Goal: Task Accomplishment & Management: Manage account settings

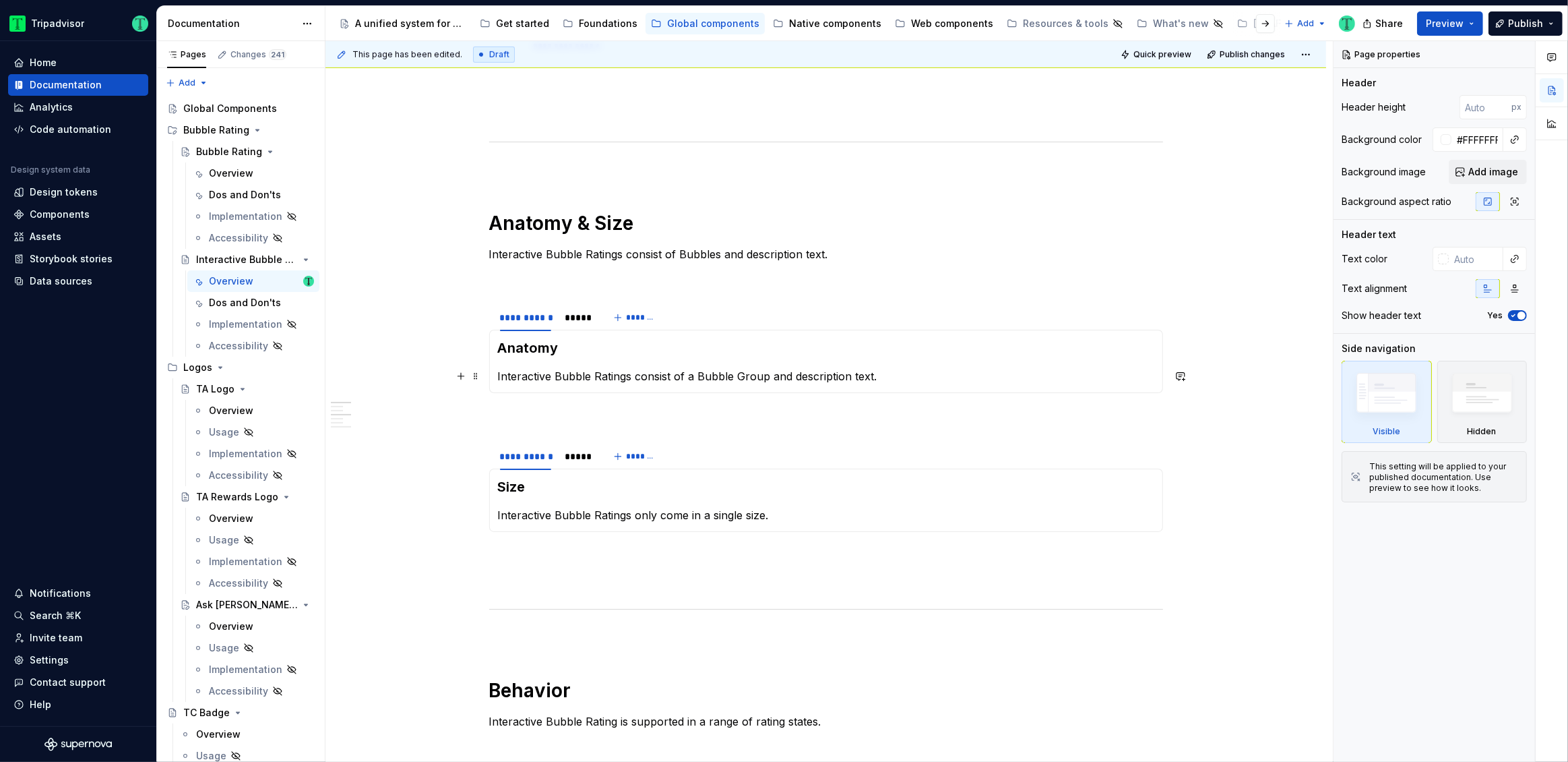
scroll to position [829, 0]
click at [547, 225] on h1 "Anatomy & Size" at bounding box center [825, 223] width 674 height 24
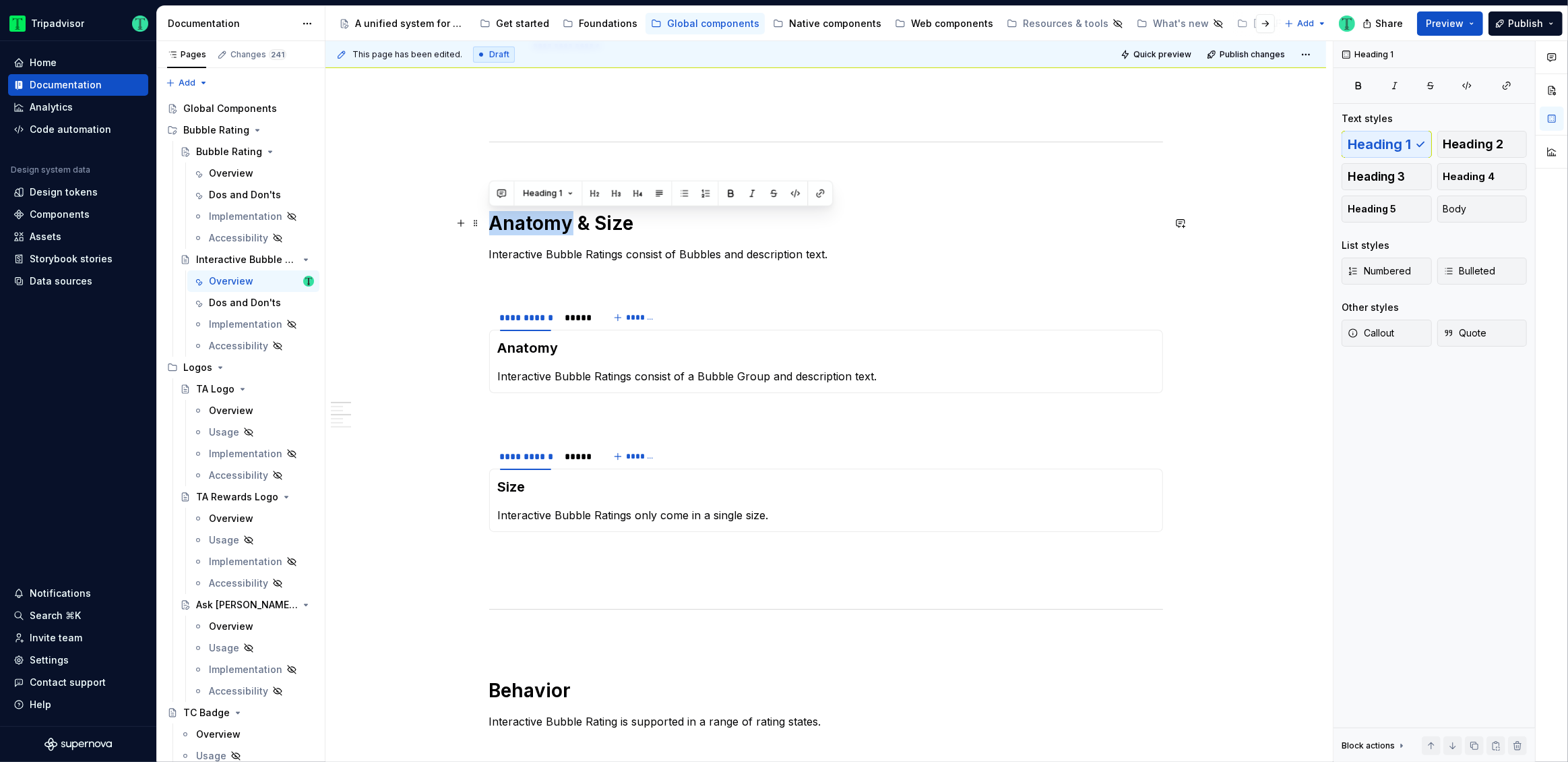
click at [547, 225] on h1 "Anatomy & Size" at bounding box center [825, 223] width 674 height 24
copy h1 "Anatomy & Size"
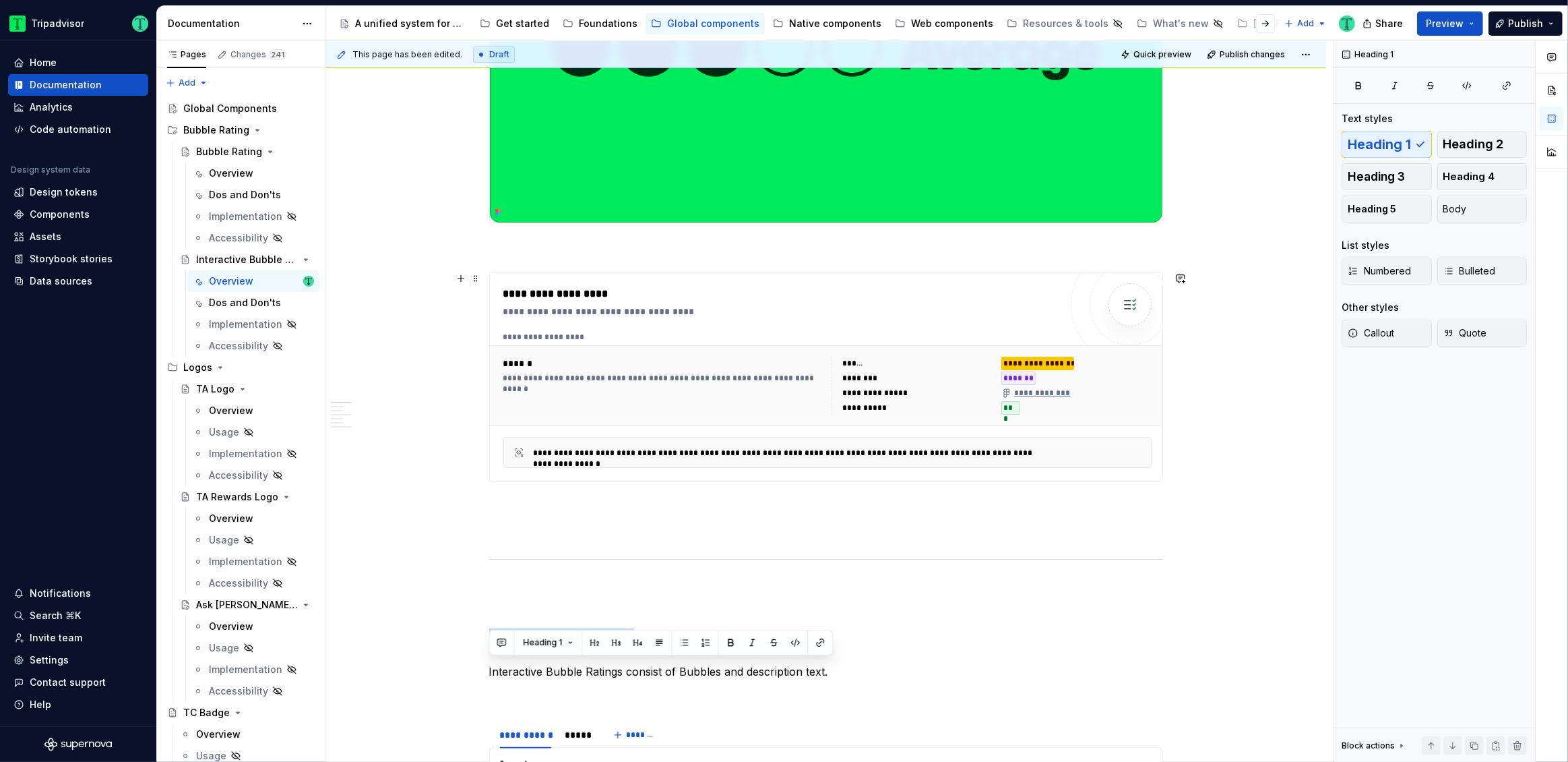
scroll to position [371, 0]
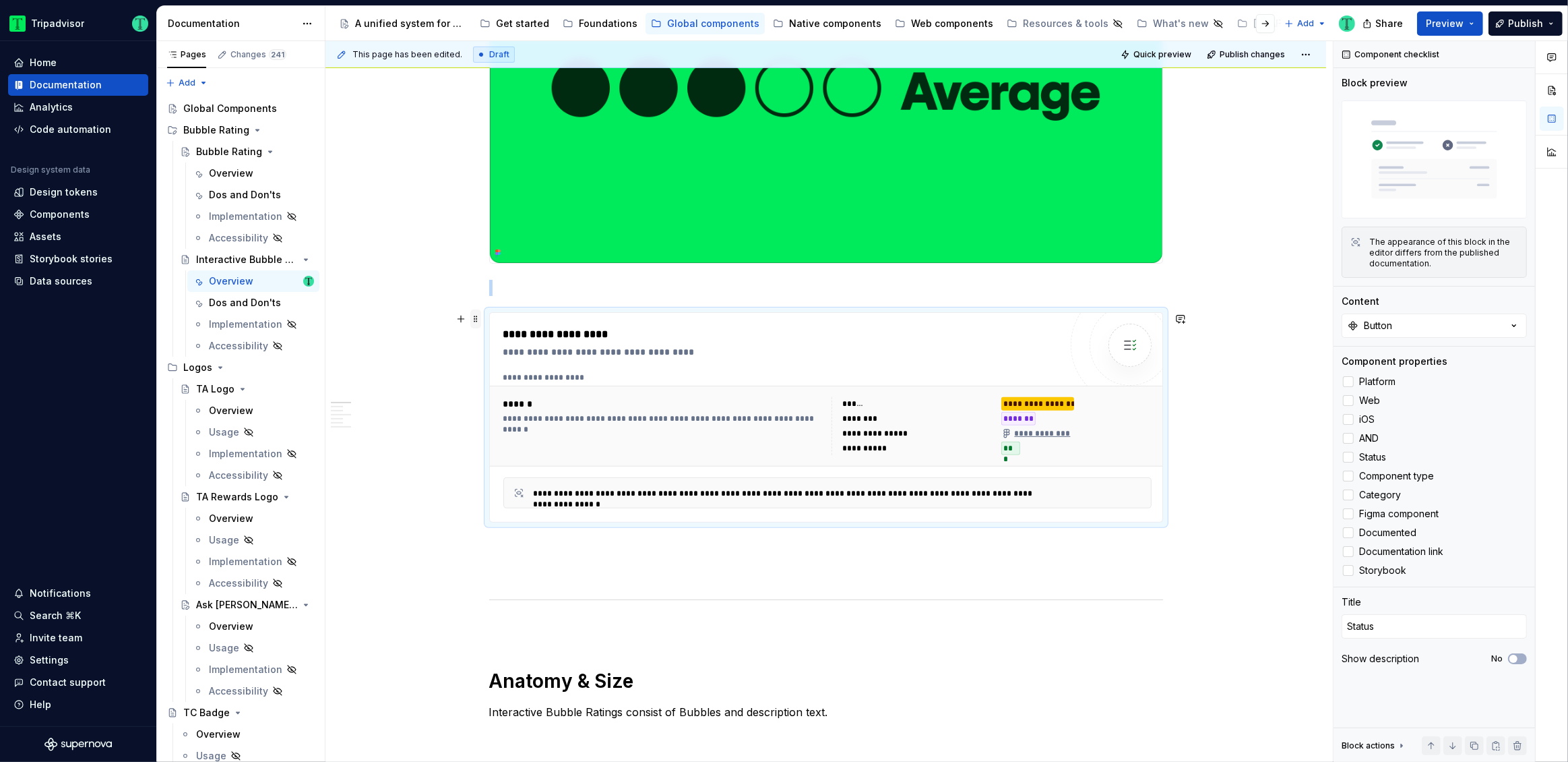
click at [477, 319] on span at bounding box center [475, 318] width 11 height 19
click at [510, 435] on div "Delete" at bounding box center [539, 437] width 87 height 13
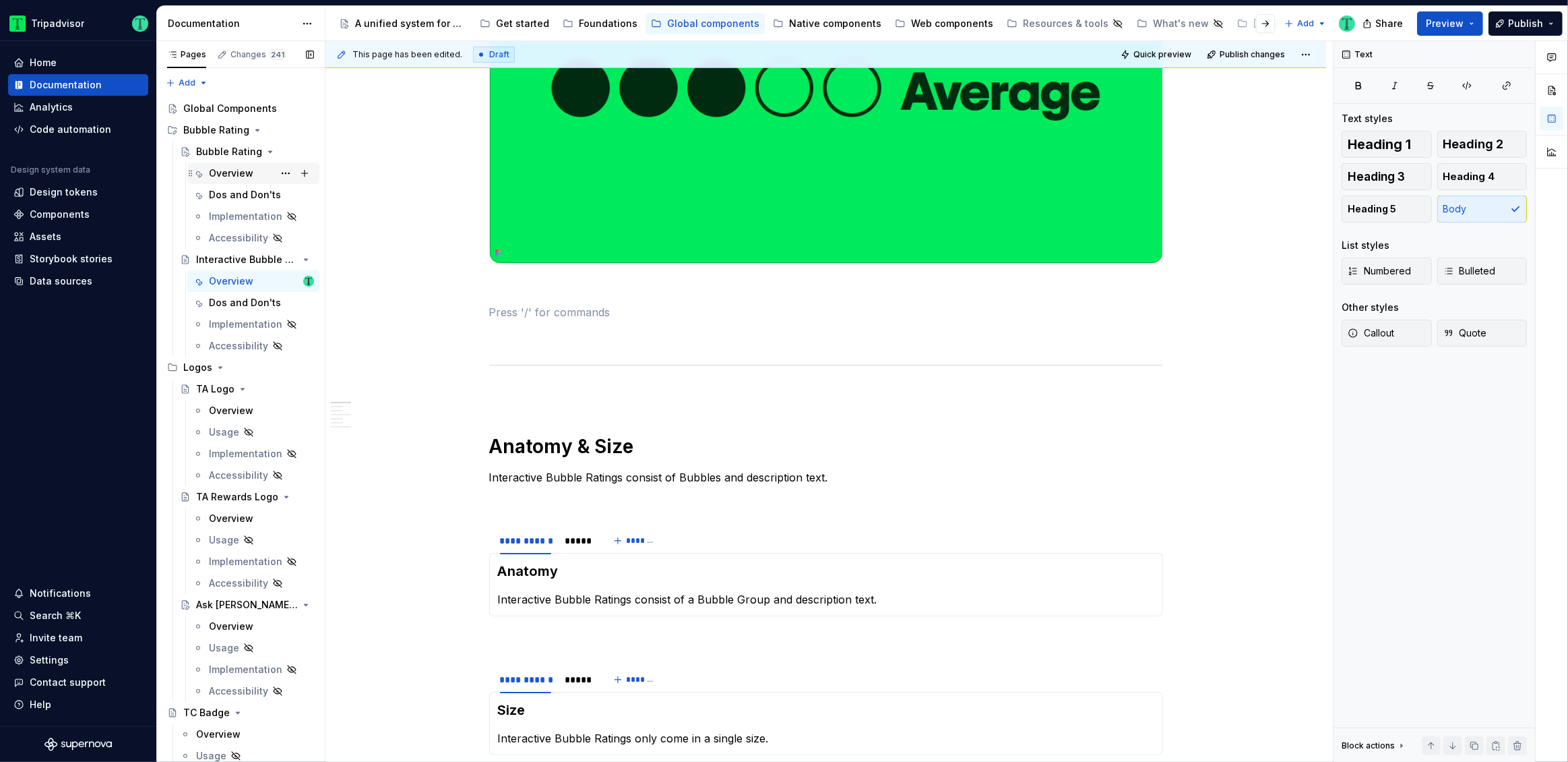
click at [231, 179] on div "Overview" at bounding box center [231, 173] width 45 height 13
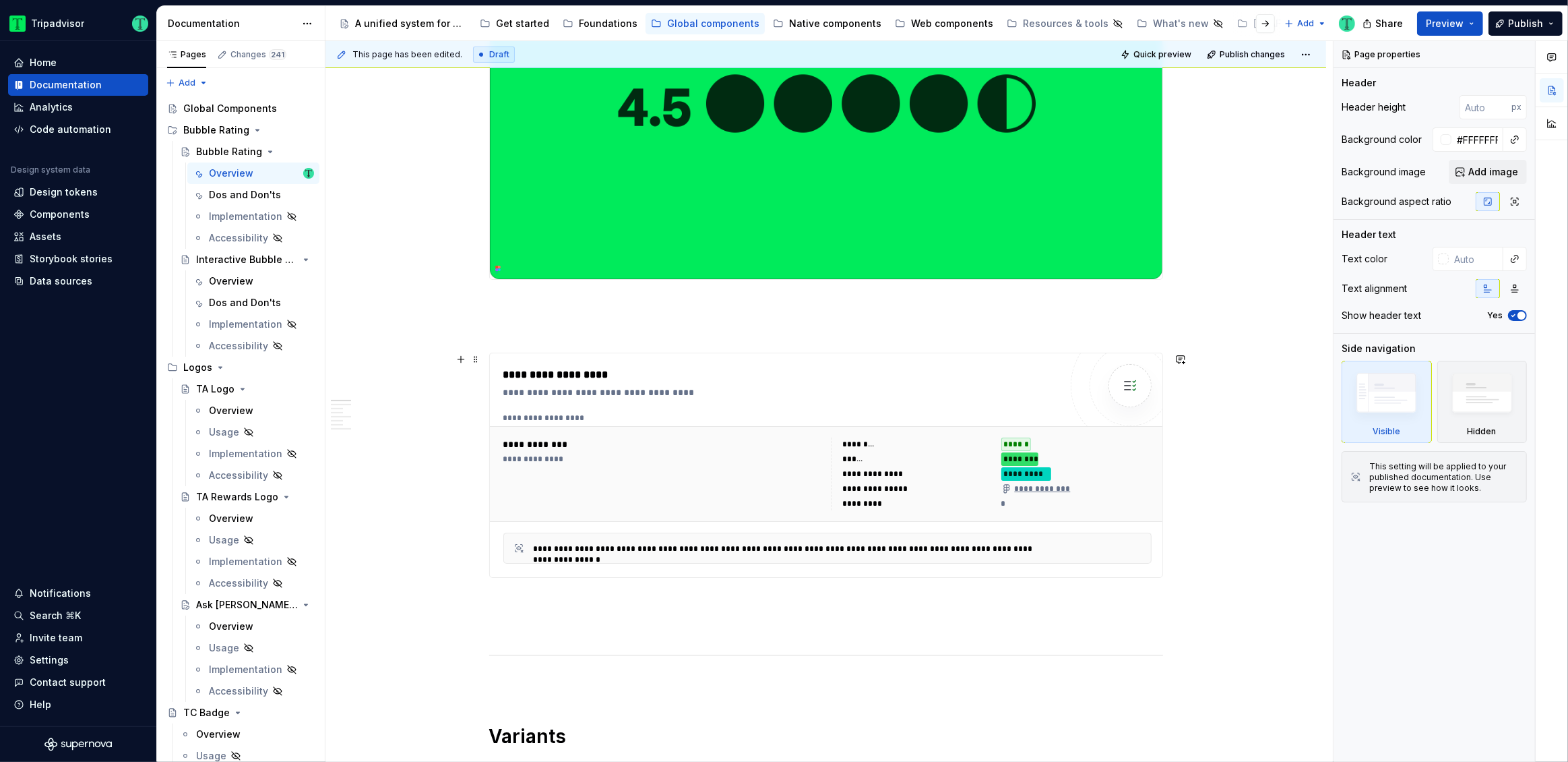
scroll to position [440, 0]
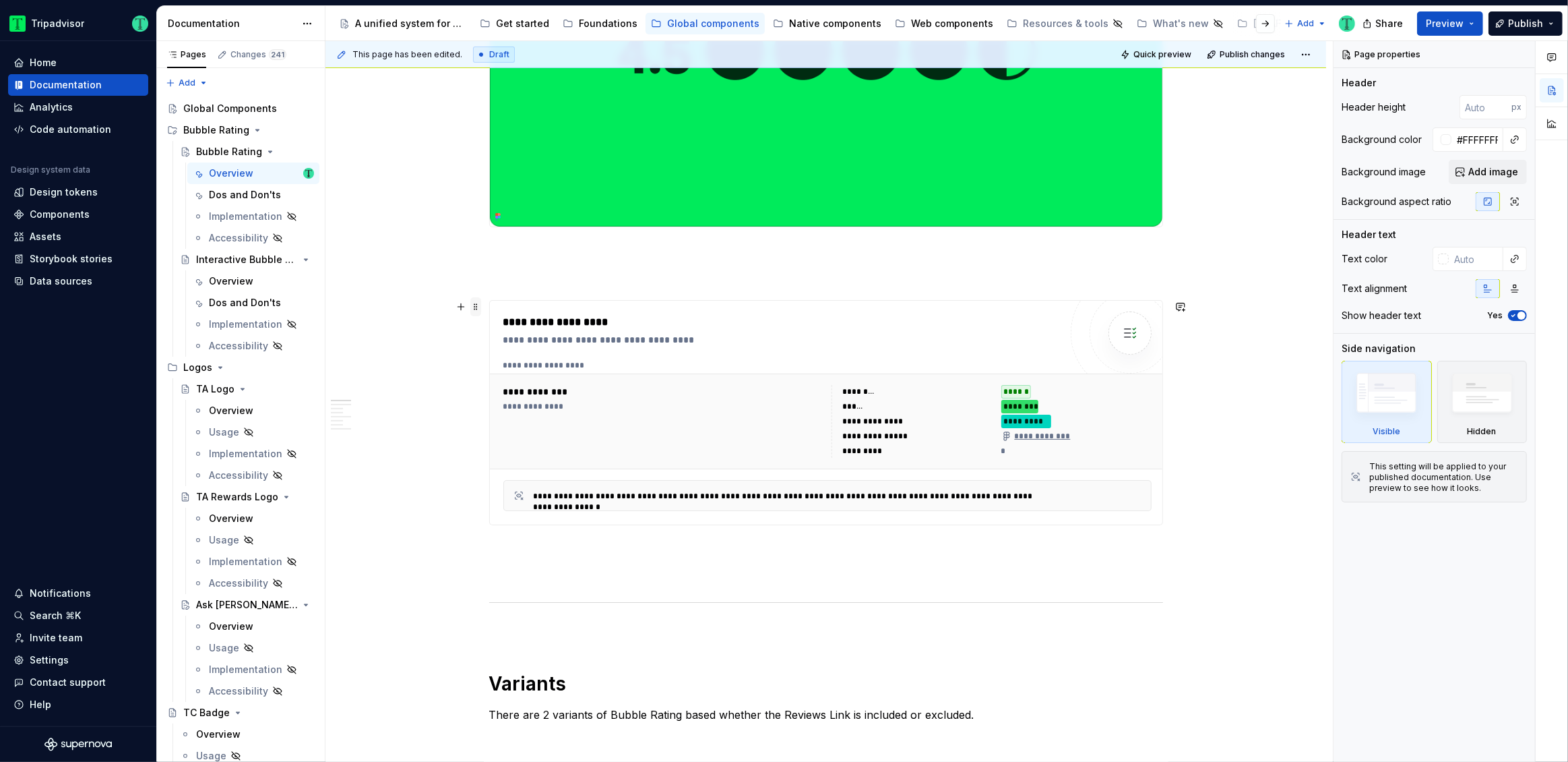
click at [477, 301] on span at bounding box center [475, 306] width 11 height 19
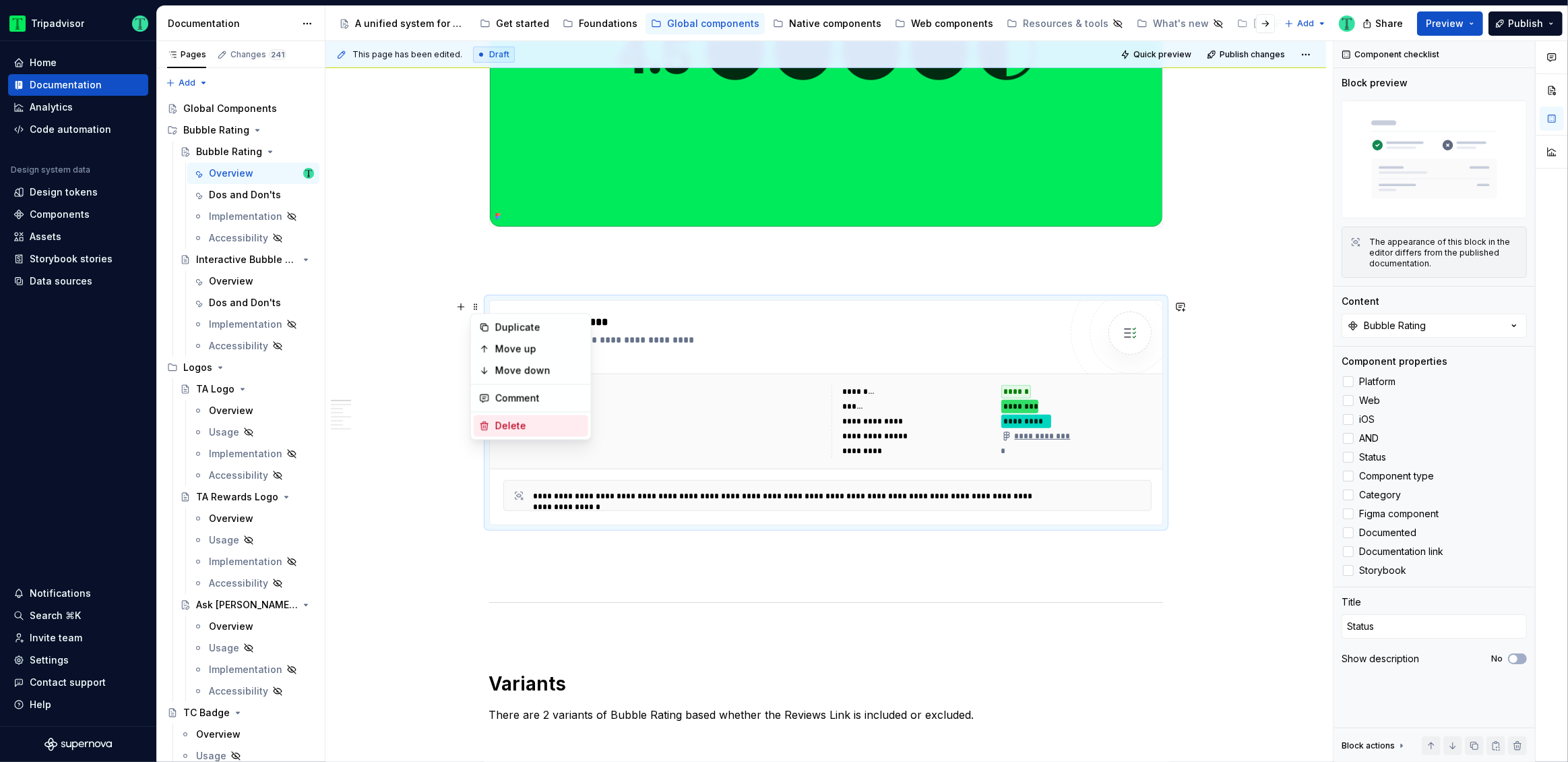
click at [514, 420] on div "Delete" at bounding box center [539, 426] width 87 height 13
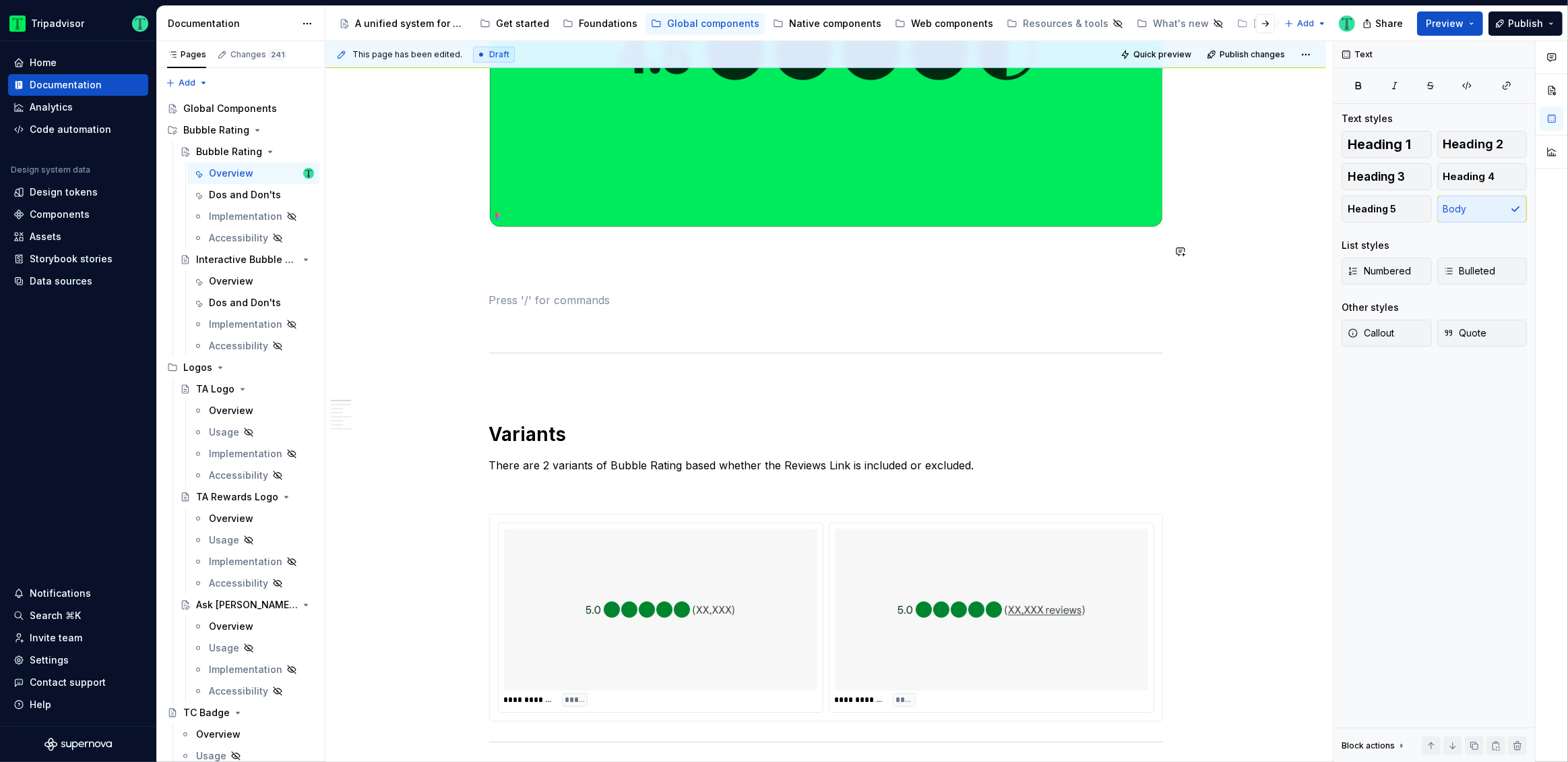
click at [473, 323] on span at bounding box center [475, 324] width 11 height 19
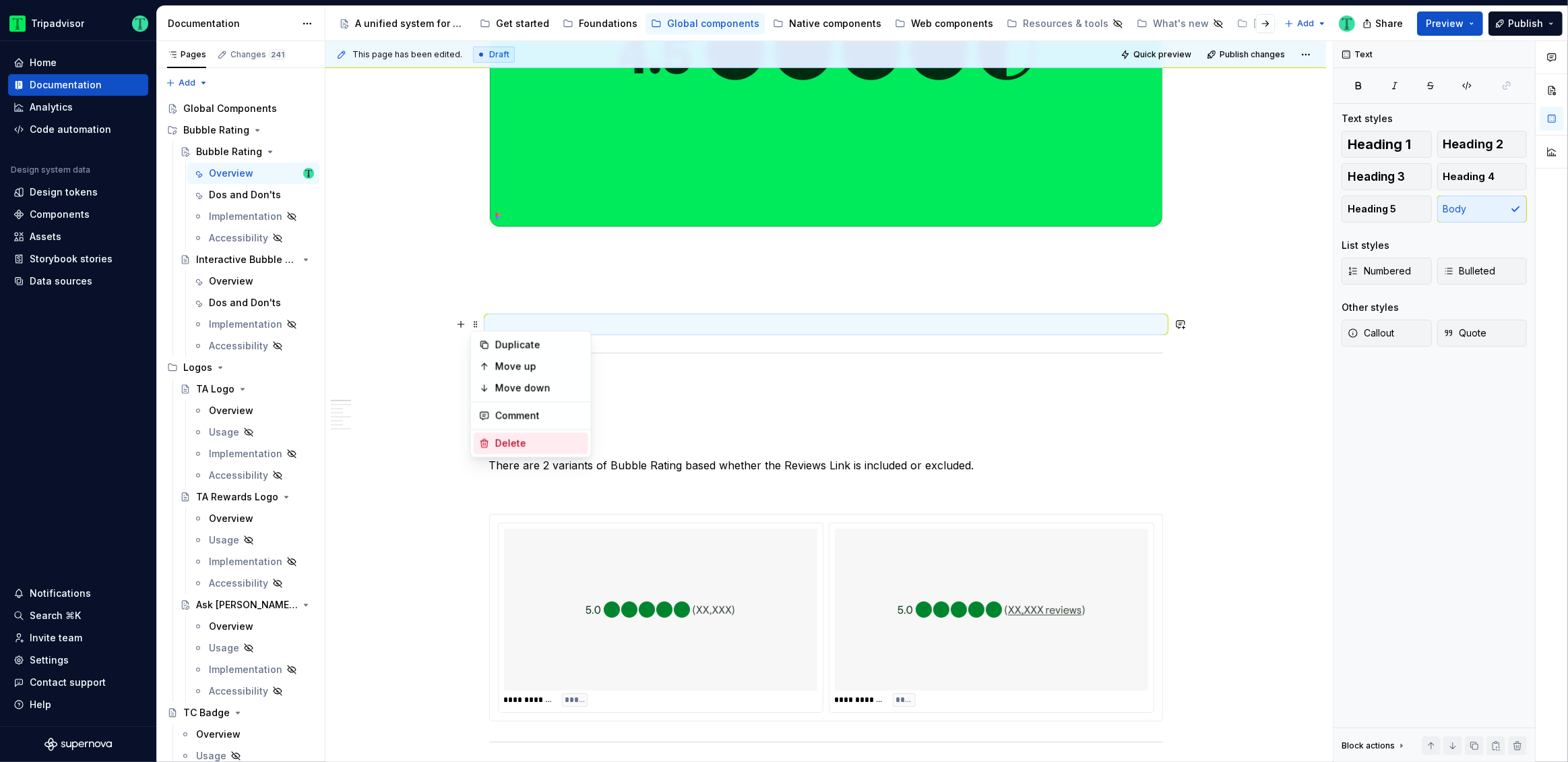
click at [505, 436] on div "Delete" at bounding box center [539, 443] width 87 height 13
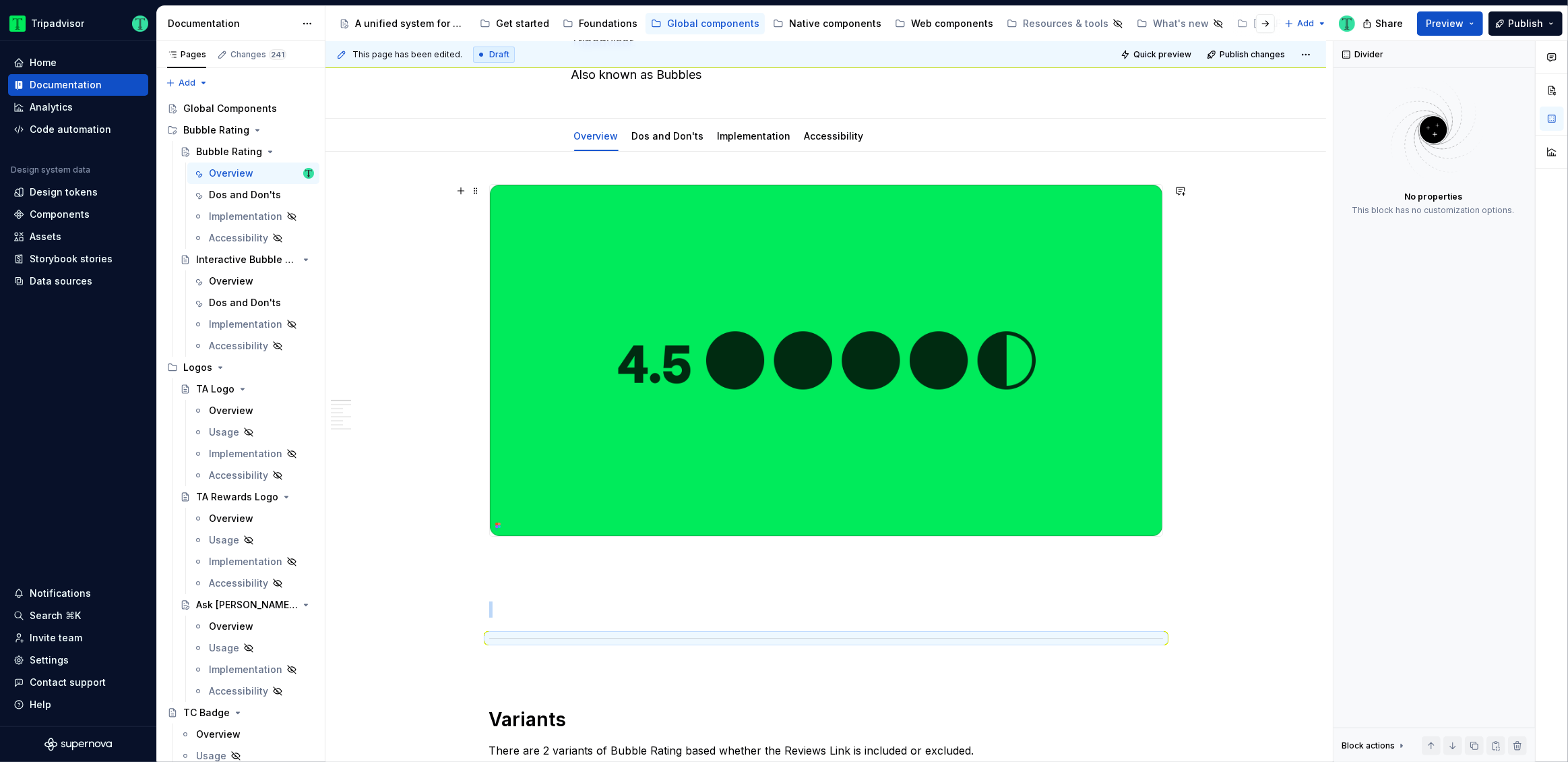
scroll to position [132, 0]
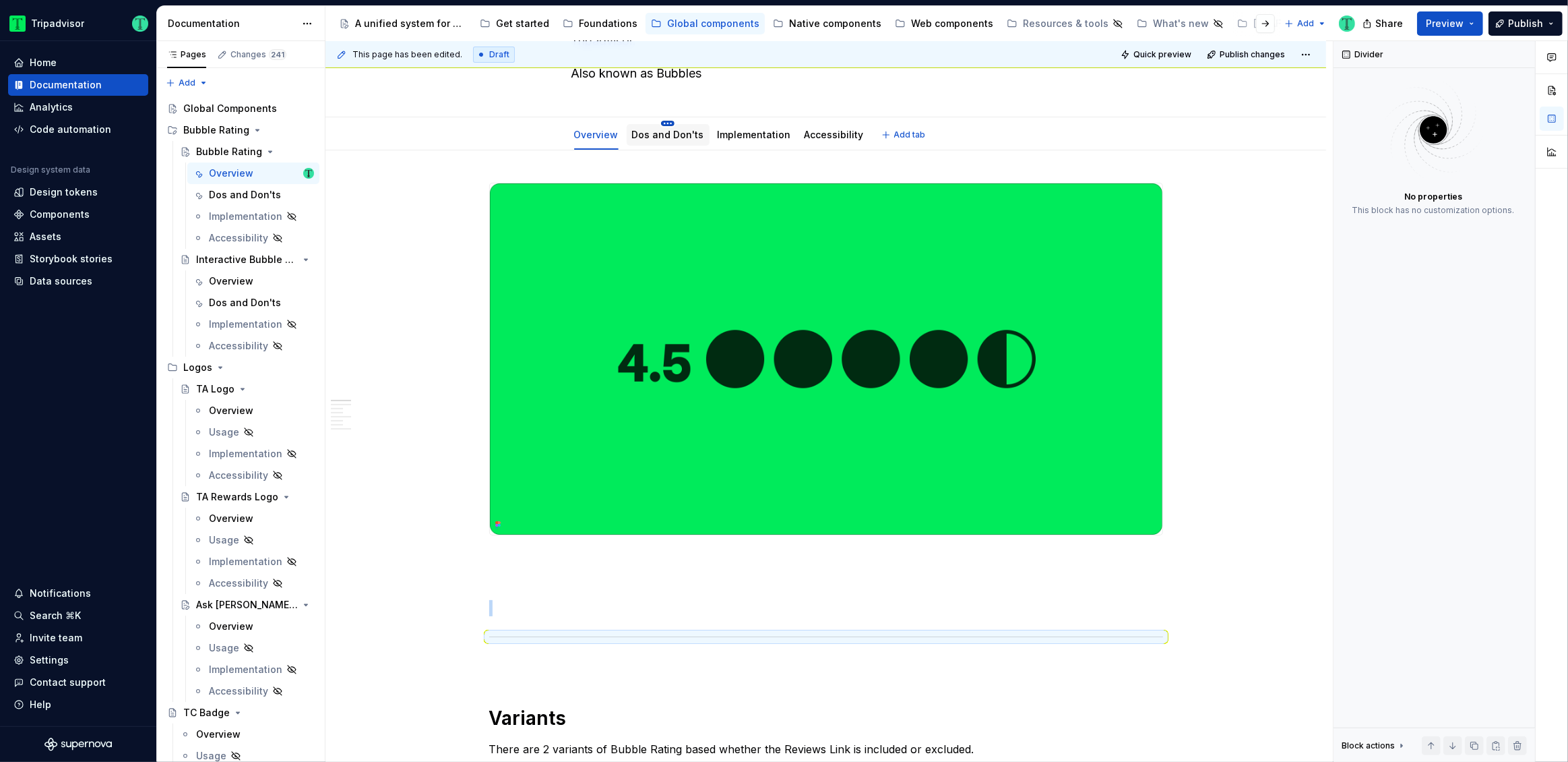
click at [659, 124] on html "Tripadvisor Home Documentation Analytics Code automation Design system data Des…" at bounding box center [784, 381] width 1568 height 762
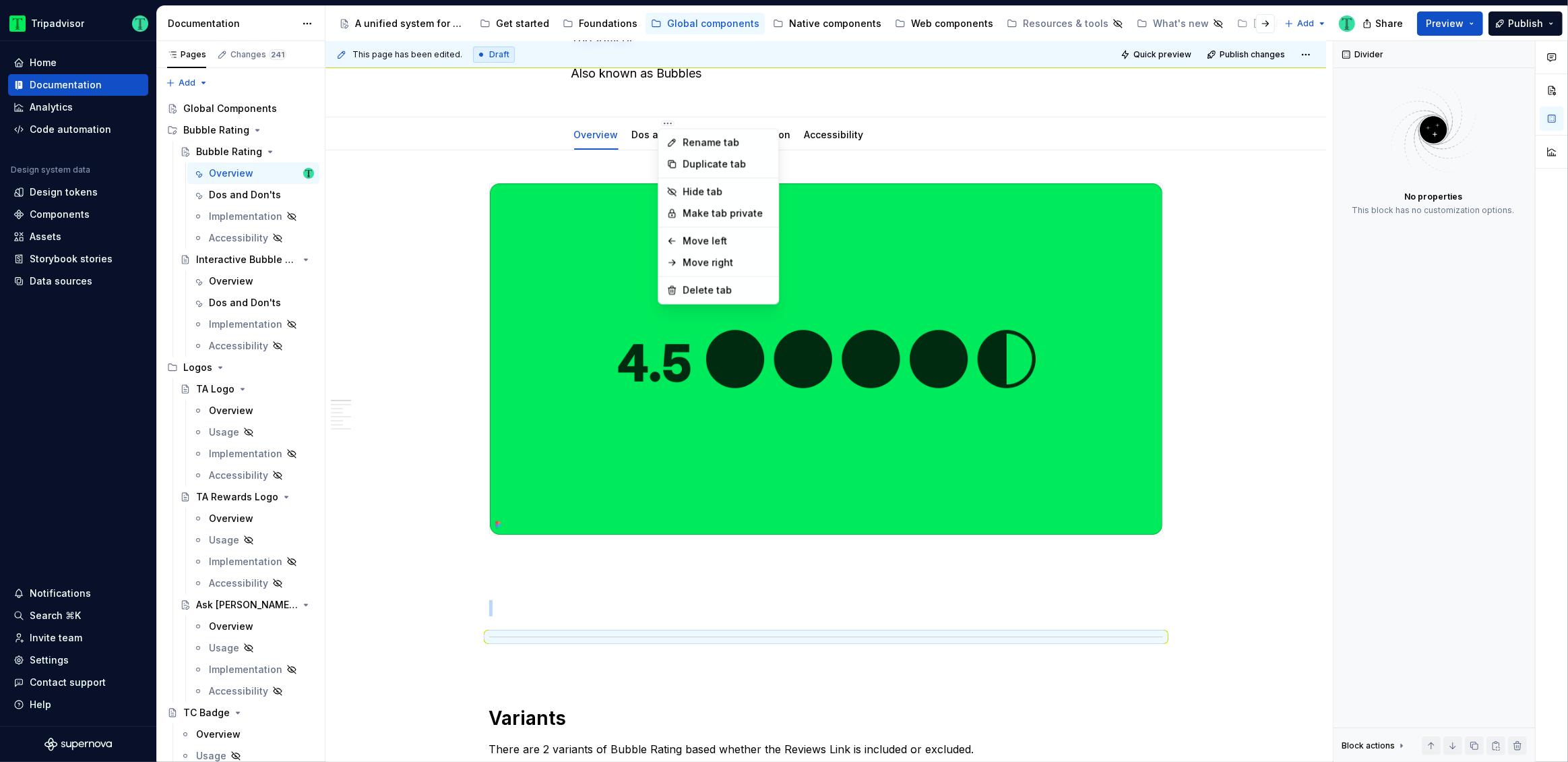
type textarea "*"
click at [681, 143] on div "Rename tab" at bounding box center [718, 142] width 115 height 21
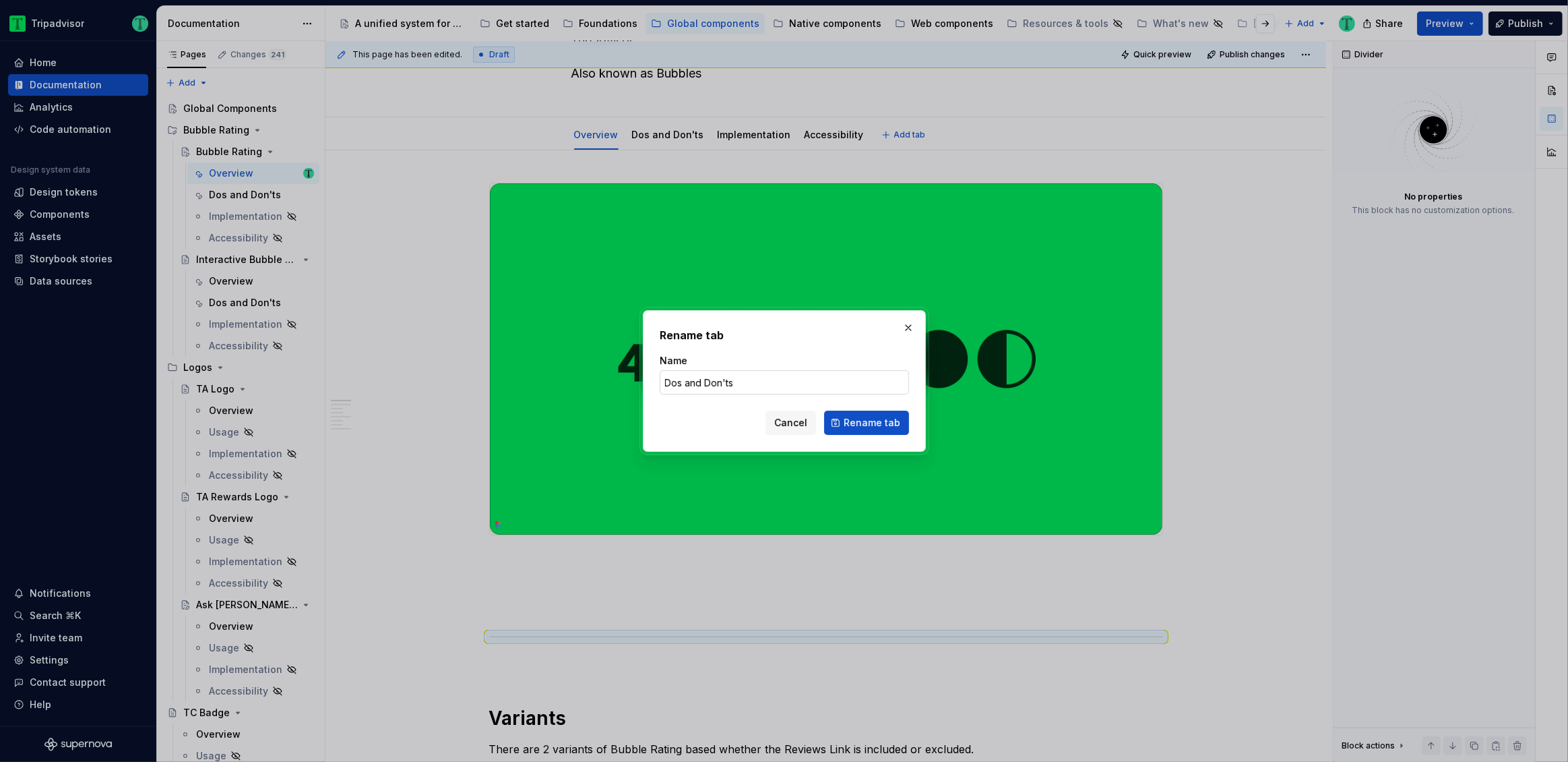
click at [694, 380] on input "Dos and Don'ts" at bounding box center [784, 382] width 249 height 24
type input "Dos & Don'ts"
click at [862, 425] on span "Rename tab" at bounding box center [871, 422] width 57 height 13
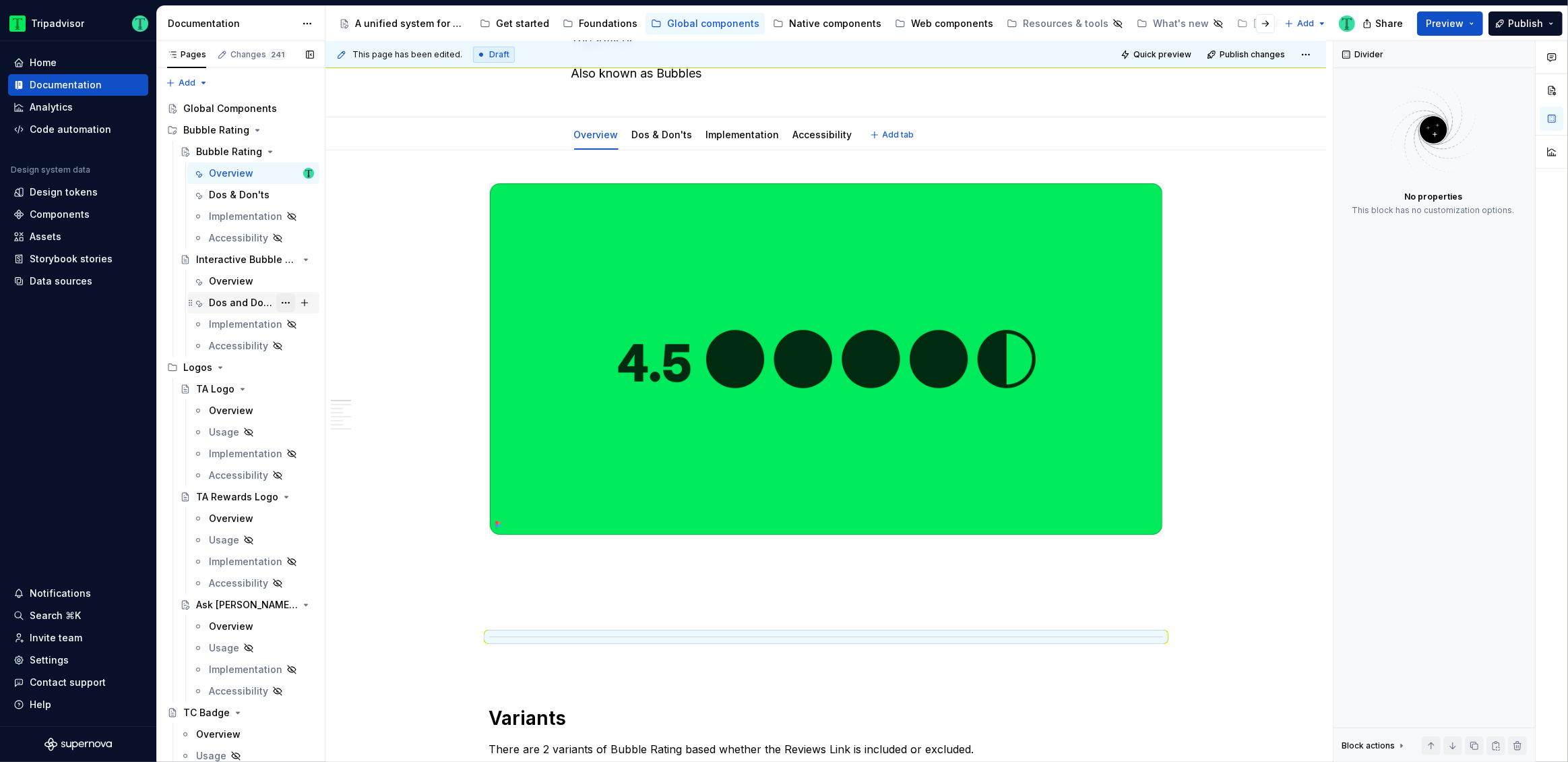
click at [276, 304] on button "Page tree" at bounding box center [285, 303] width 19 height 19
click at [296, 322] on div "Rename tab" at bounding box center [360, 326] width 132 height 13
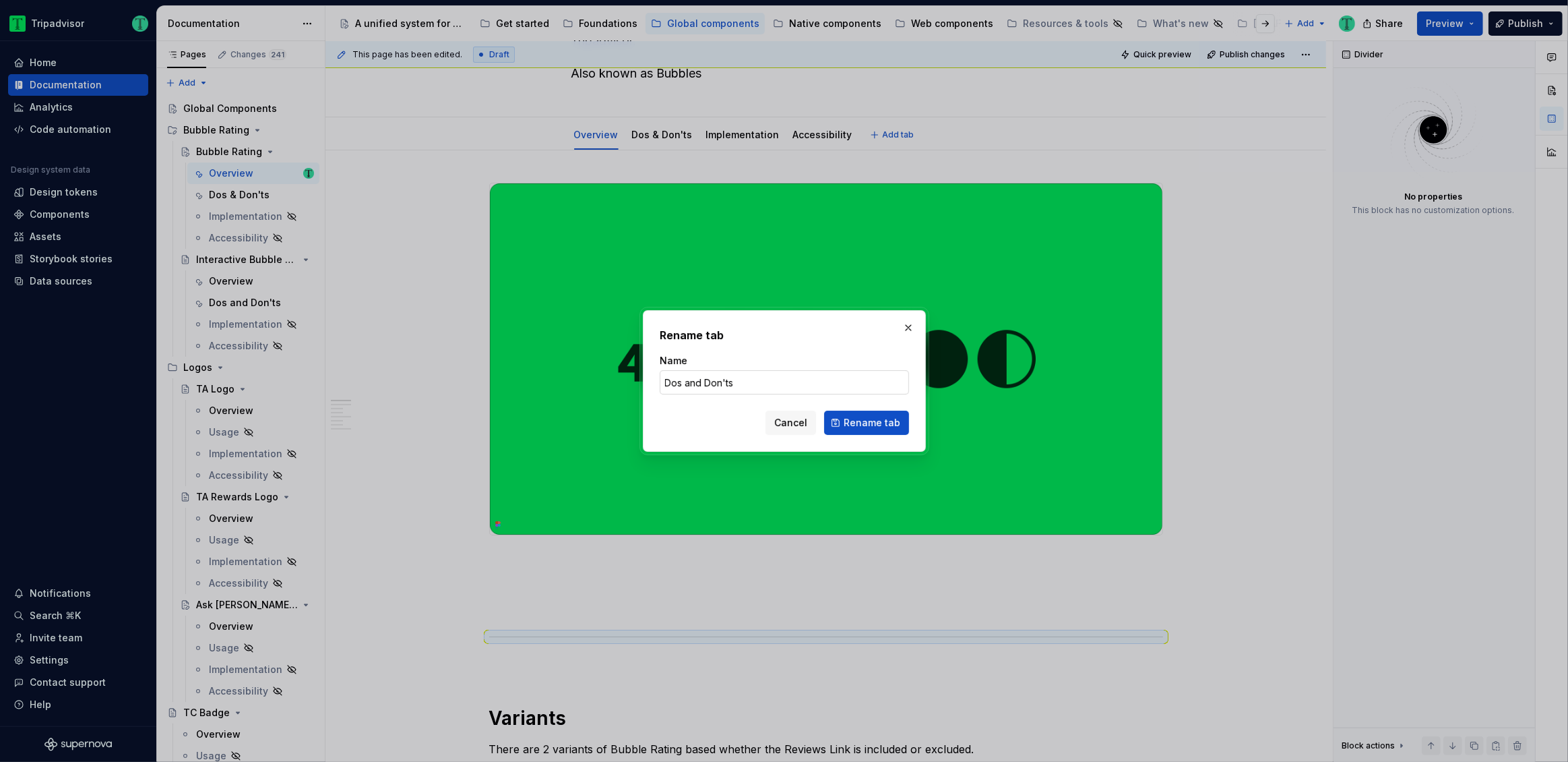
click at [689, 378] on input "Dos and Don'ts" at bounding box center [784, 382] width 249 height 24
type textarea "*"
type input "Dos & Don'ts"
click at [881, 426] on span "Rename tab" at bounding box center [871, 422] width 57 height 13
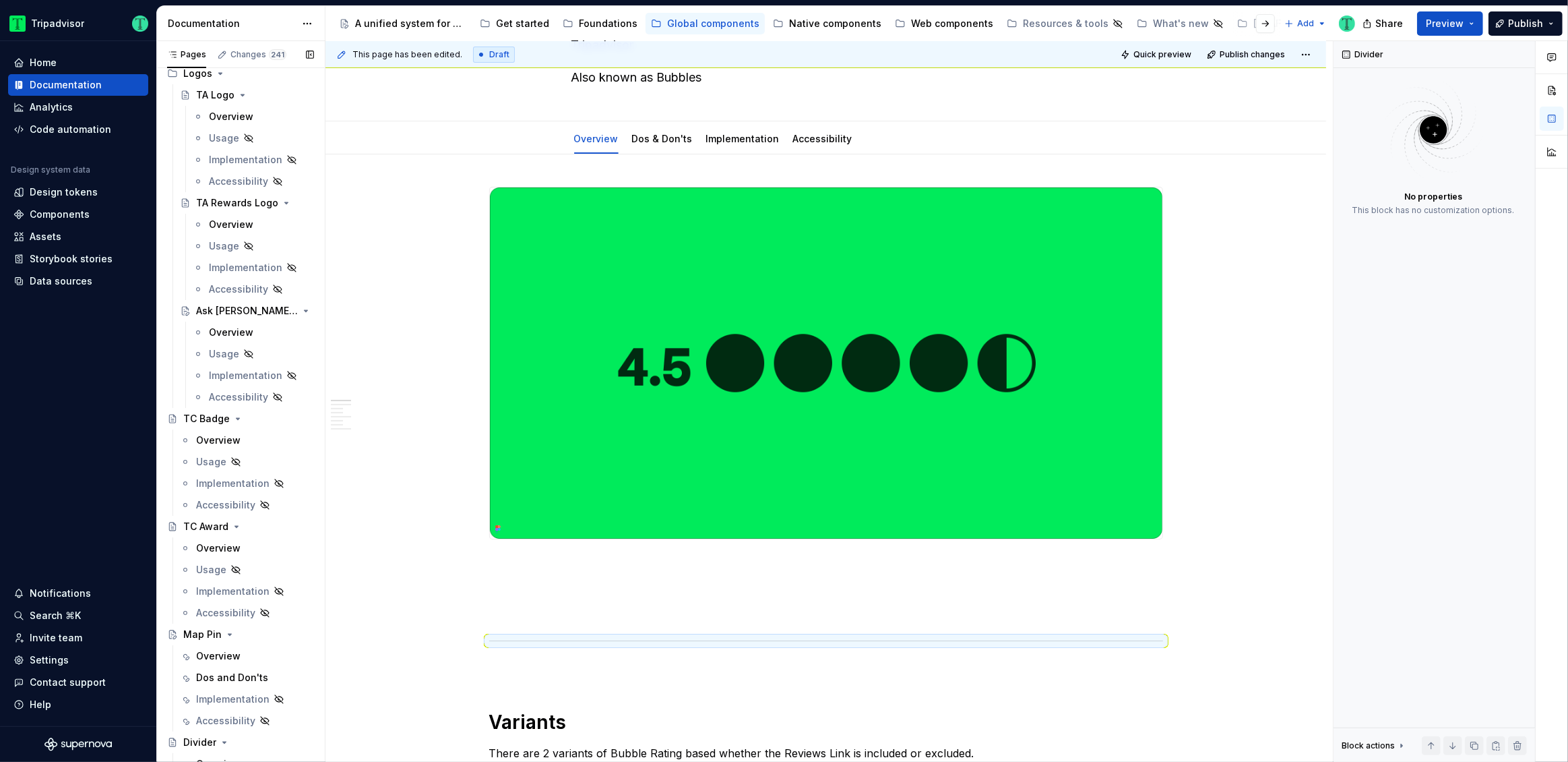
scroll to position [302, 0]
click at [911, 26] on div "Web components" at bounding box center [952, 23] width 82 height 13
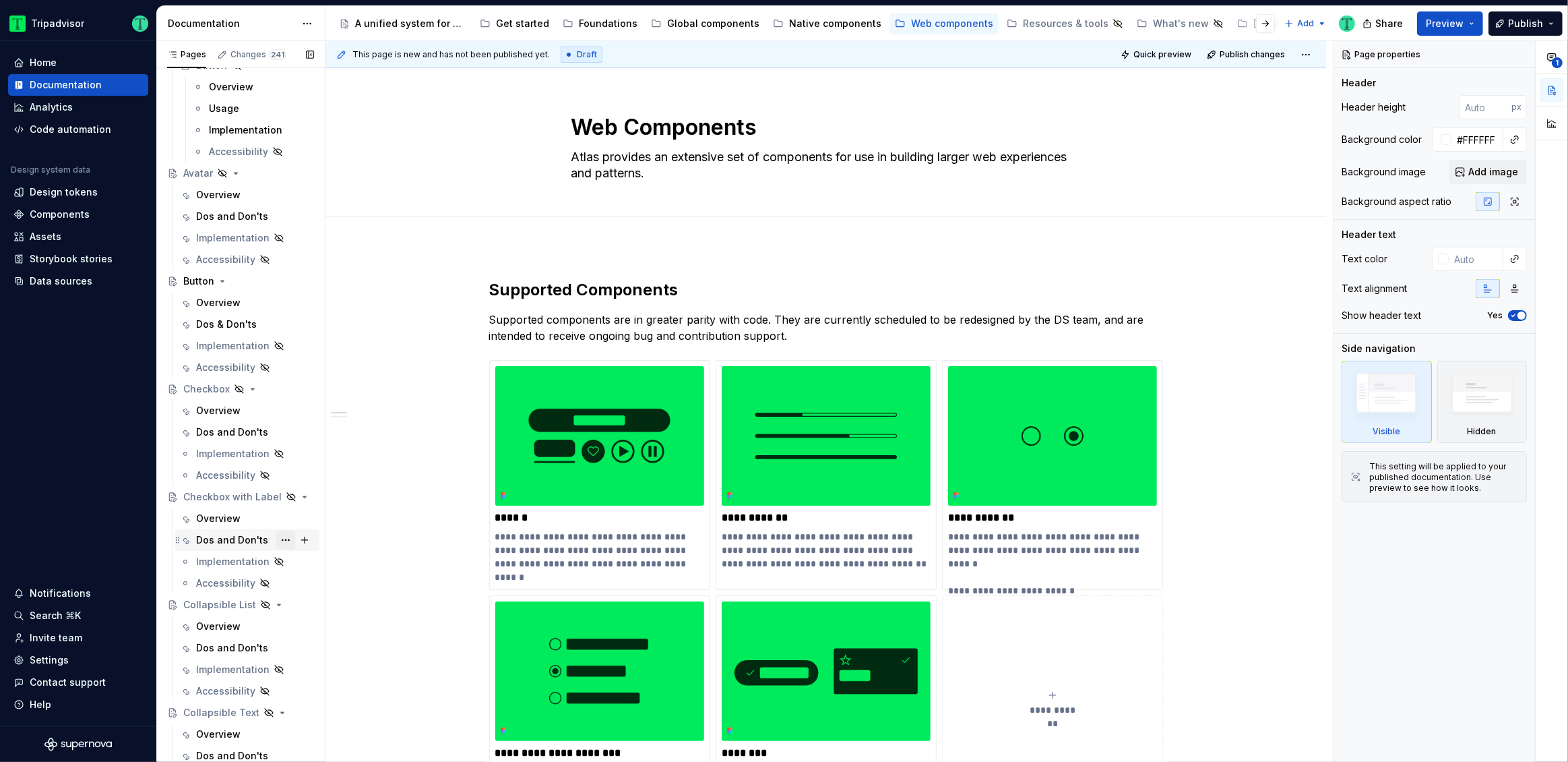
click at [276, 539] on button "Page tree" at bounding box center [285, 539] width 19 height 19
type textarea "*"
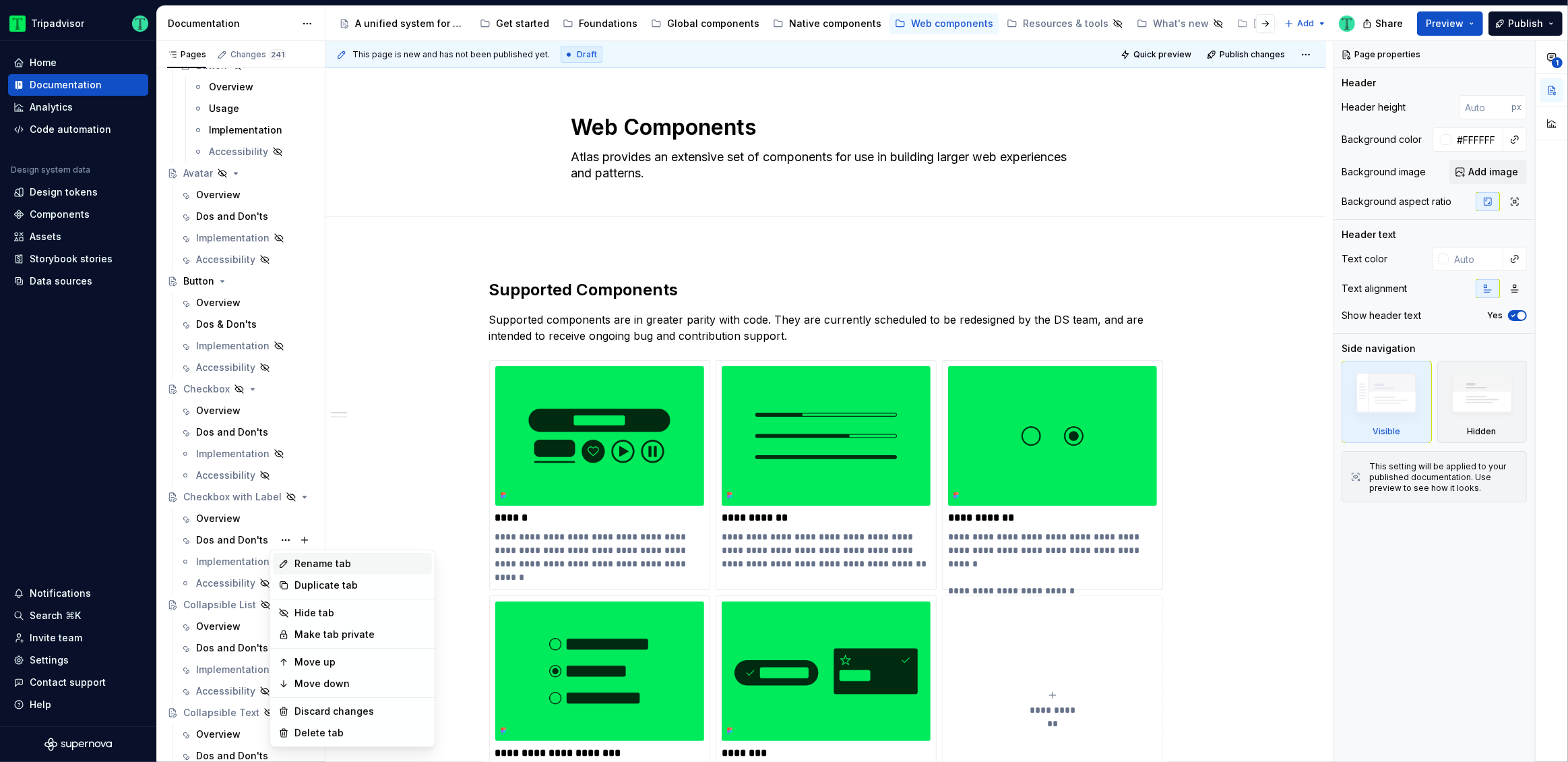
click at [315, 555] on div "Rename tab" at bounding box center [352, 563] width 159 height 21
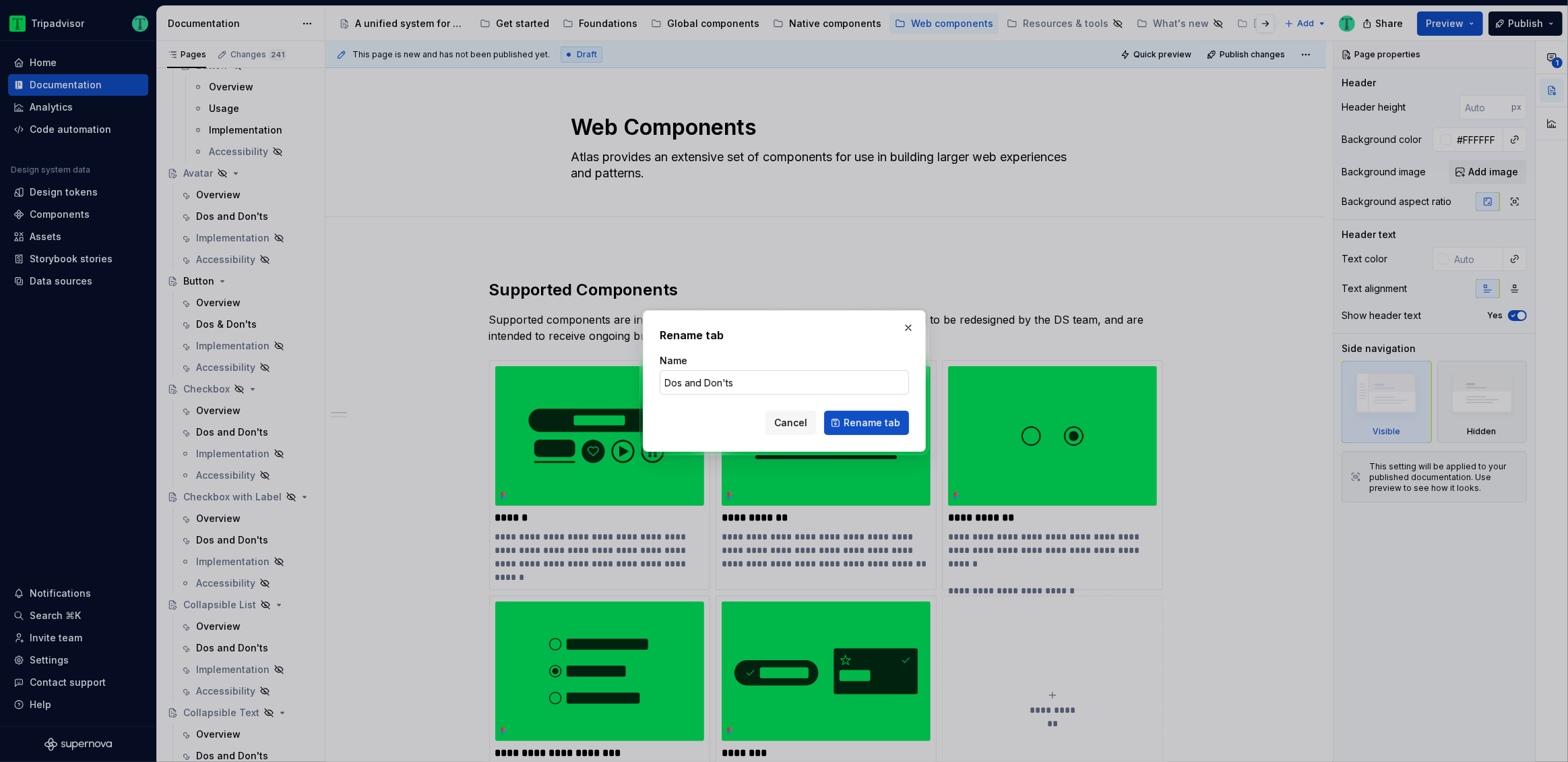
click at [694, 380] on input "Dos and Don'ts" at bounding box center [784, 382] width 249 height 24
type input "Dos & Don'ts"
click at [877, 418] on span "Rename tab" at bounding box center [871, 422] width 57 height 13
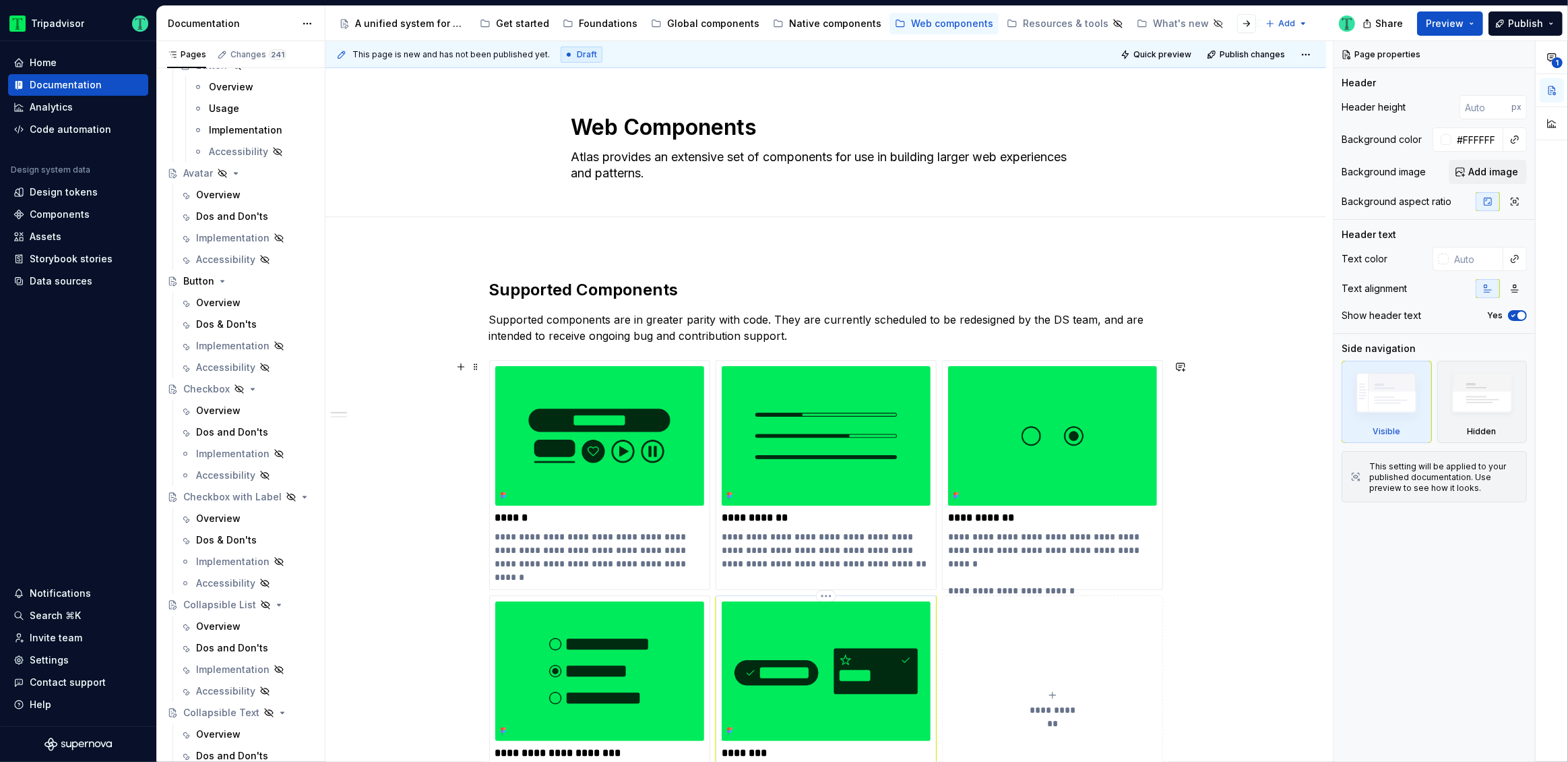
type textarea "*"
